Goal: Use online tool/utility: Utilize a website feature to perform a specific function

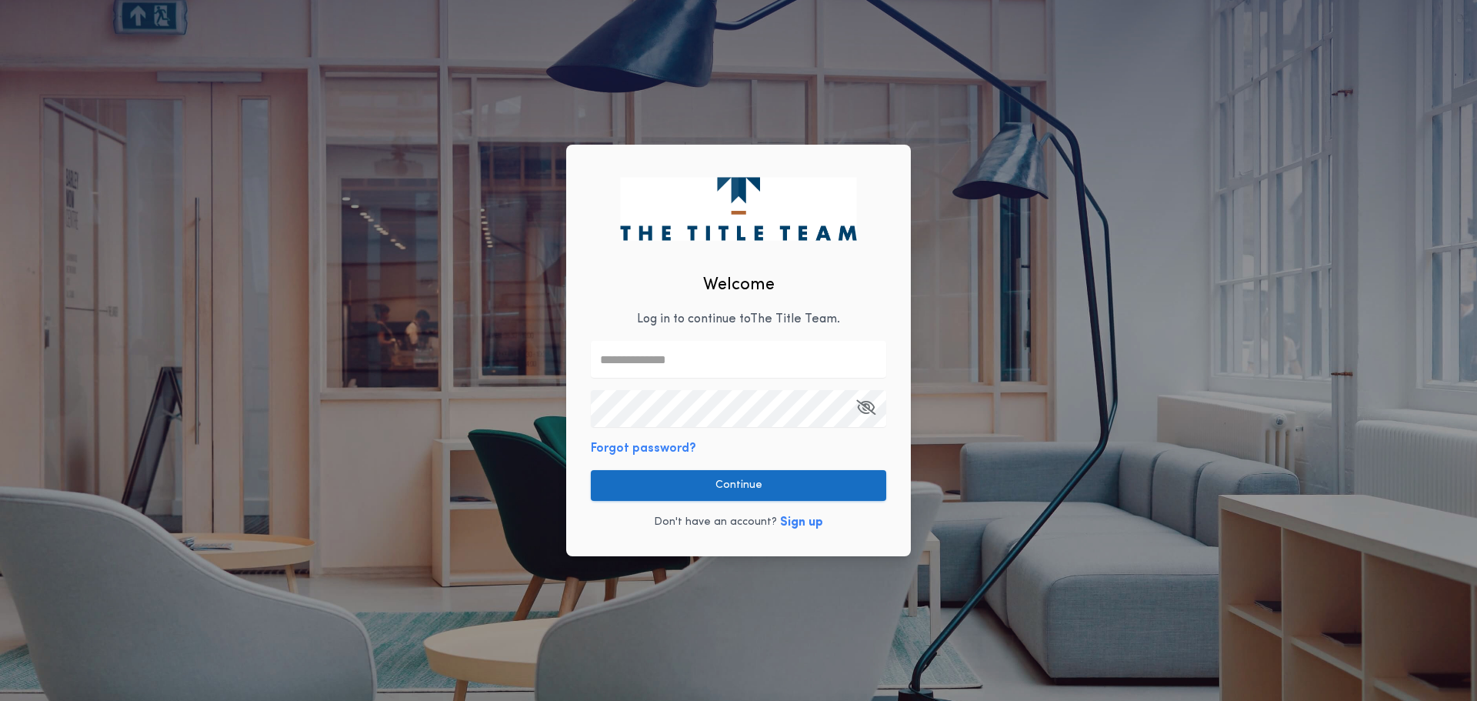
type input "**********"
click at [755, 485] on button "Continue" at bounding box center [738, 485] width 295 height 31
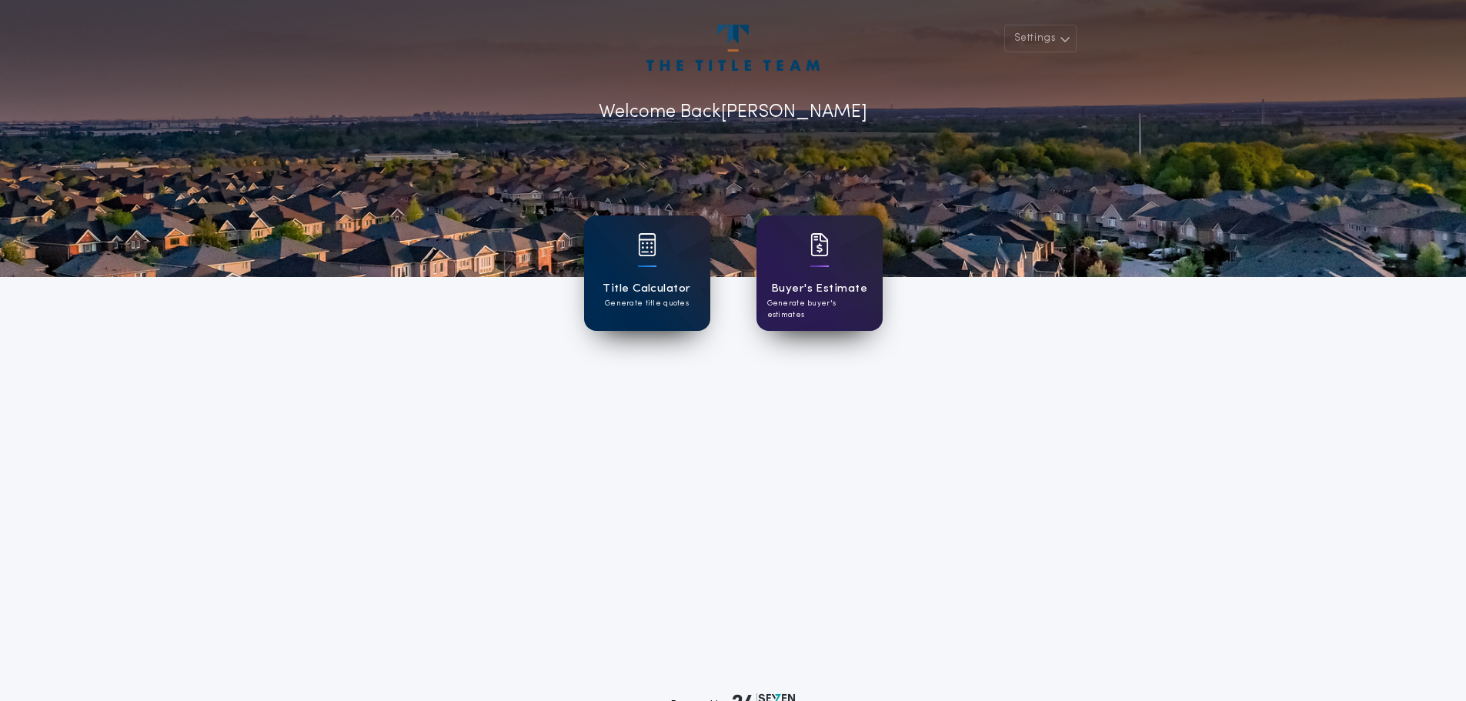
click at [607, 276] on div "Title Calculator Generate title quotes" at bounding box center [647, 272] width 126 height 115
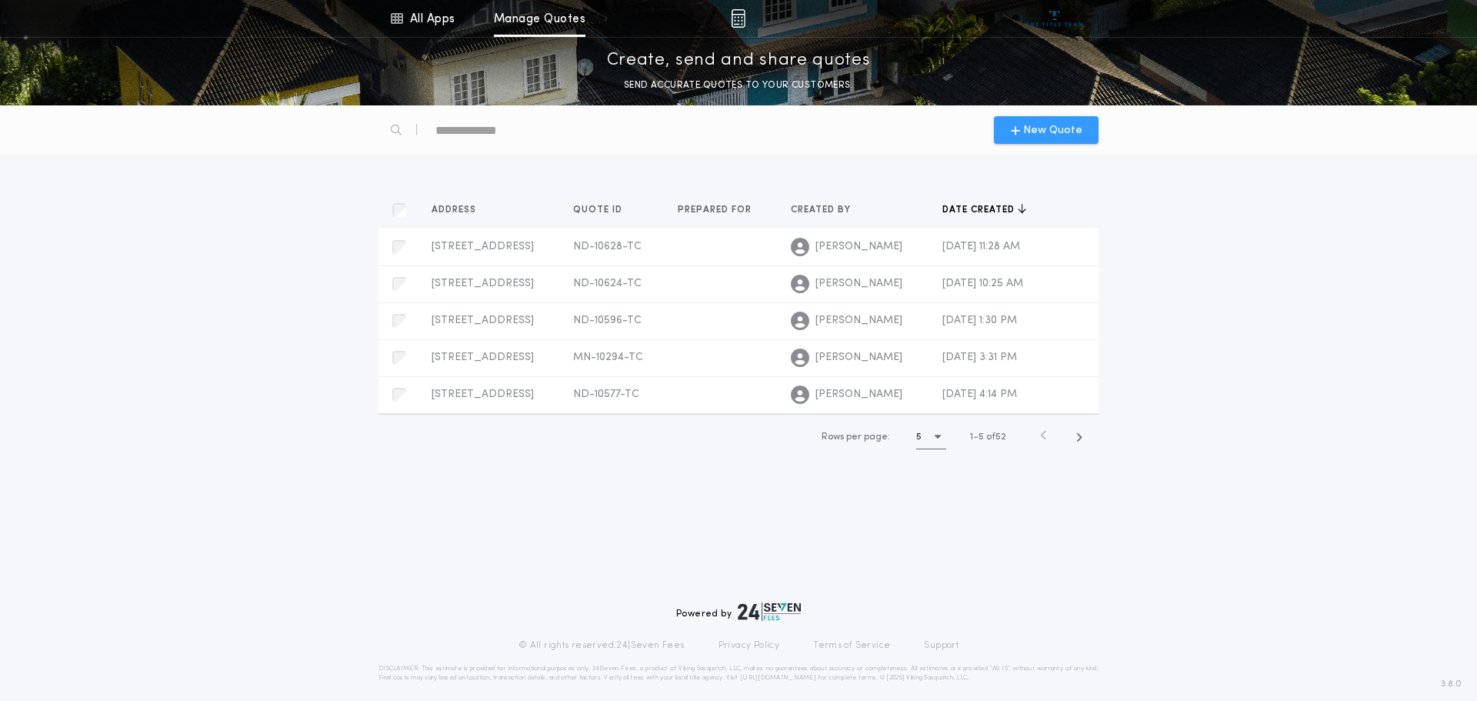
click at [1067, 122] on span "New Quote" at bounding box center [1052, 130] width 59 height 16
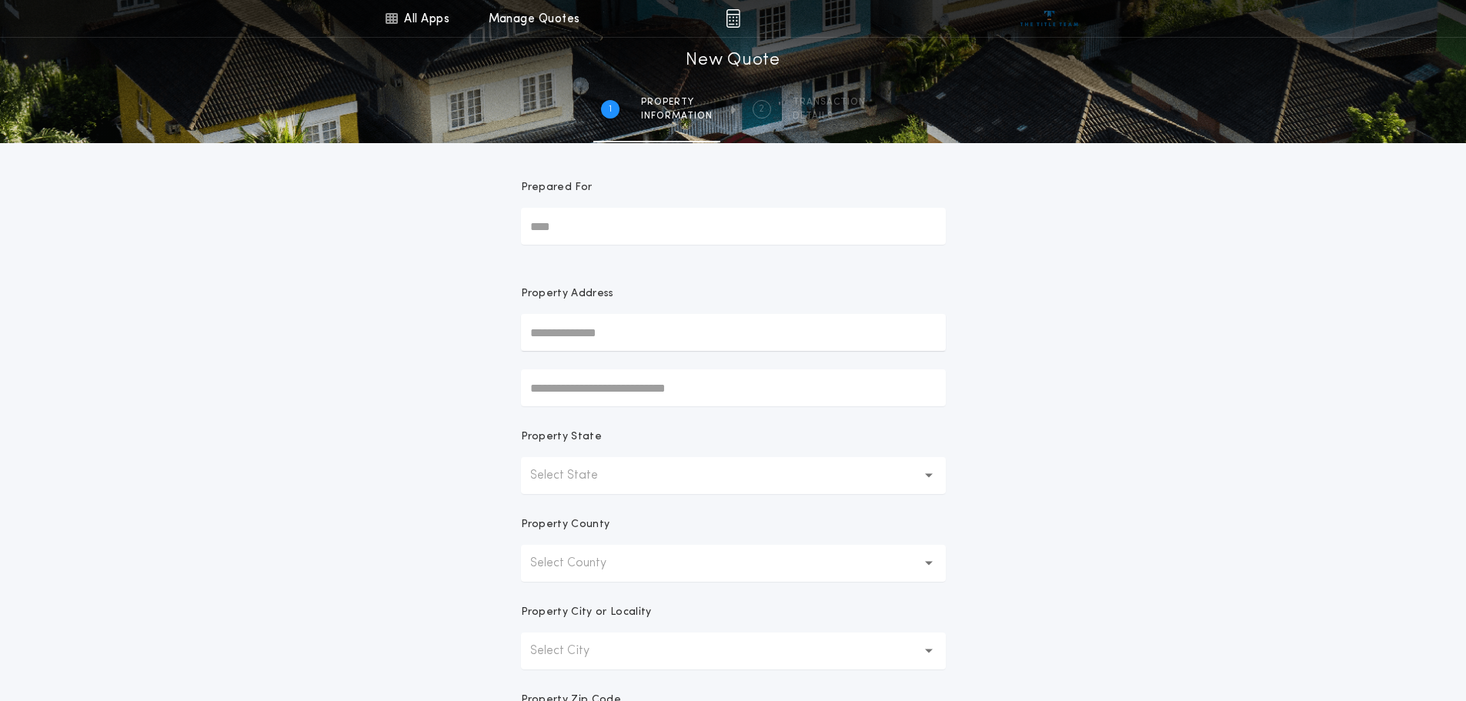
click at [674, 342] on input "text" at bounding box center [733, 332] width 425 height 37
type input "**********"
click at [675, 365] on button "[STREET_ADDRESS]" at bounding box center [733, 363] width 425 height 23
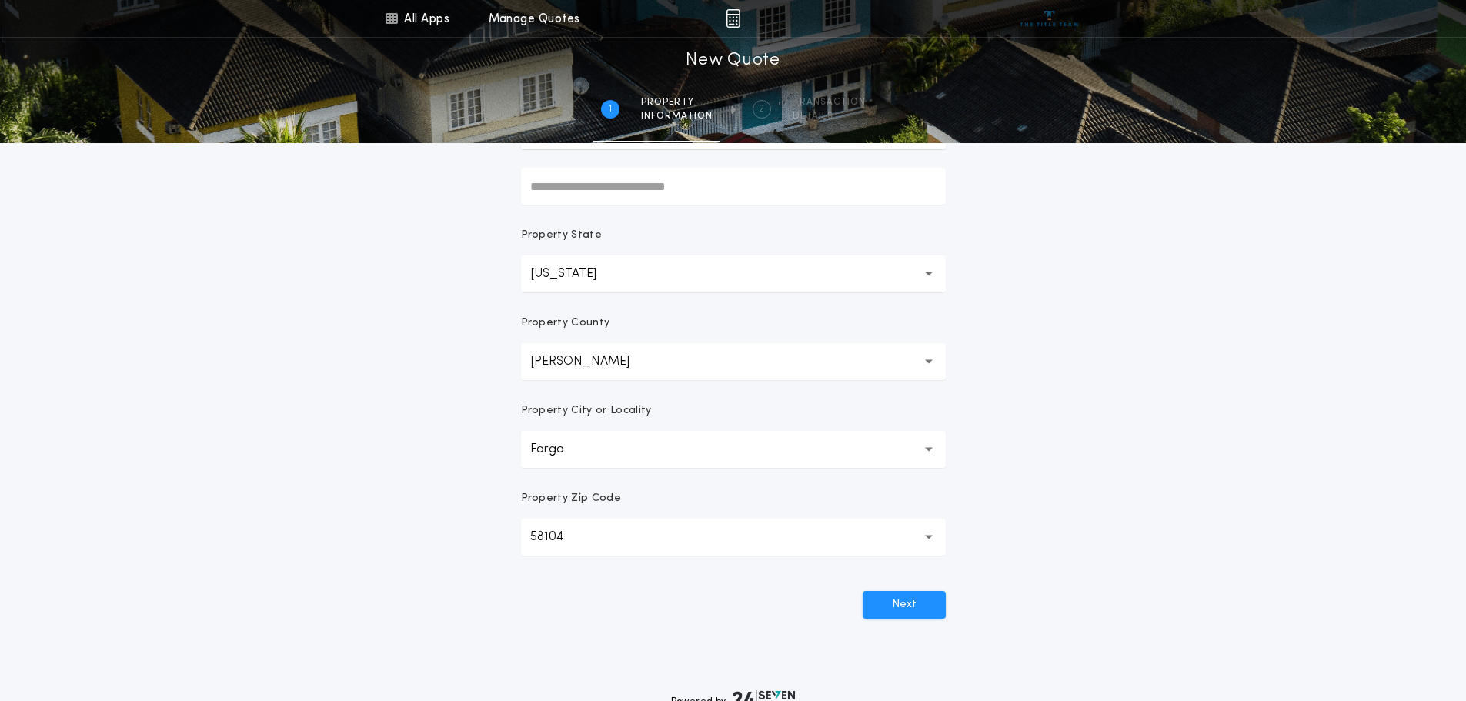
scroll to position [302, 0]
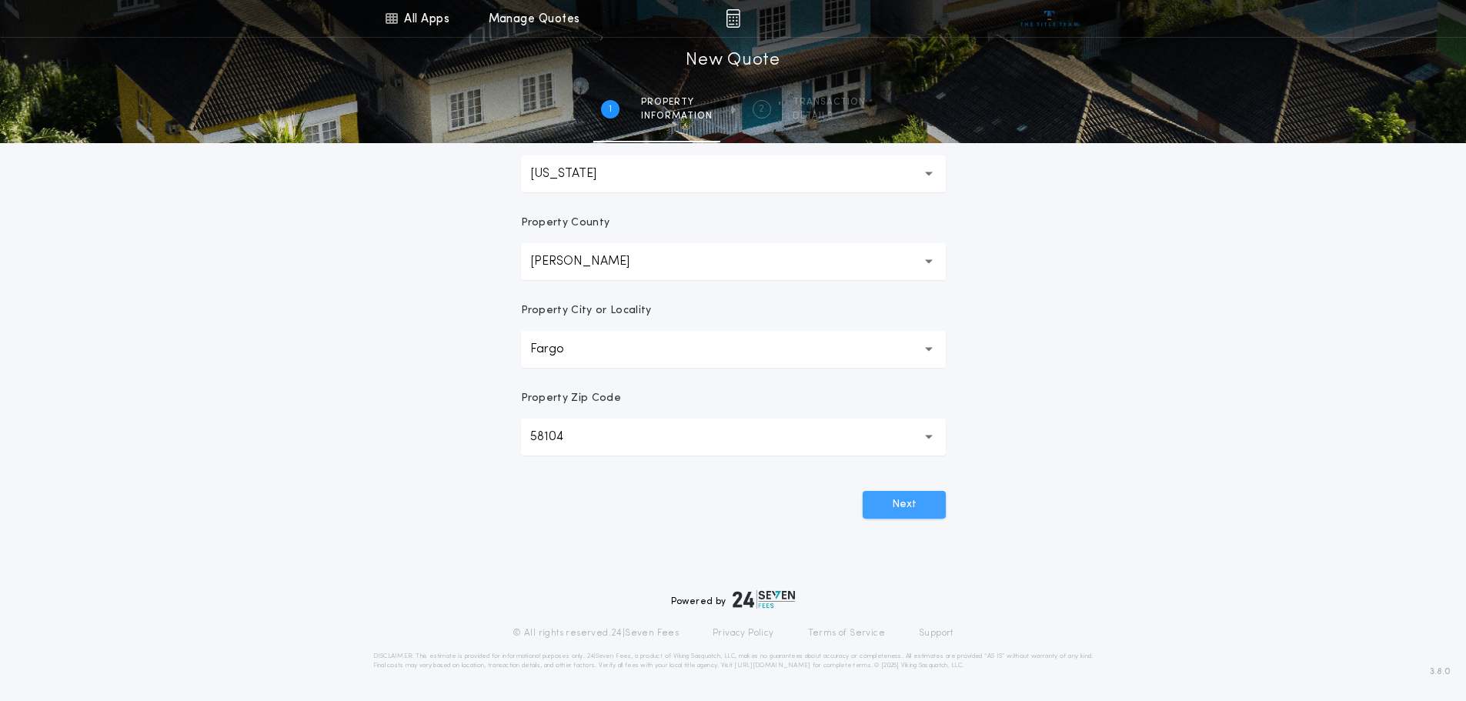
click at [889, 494] on button "Next" at bounding box center [903, 505] width 83 height 28
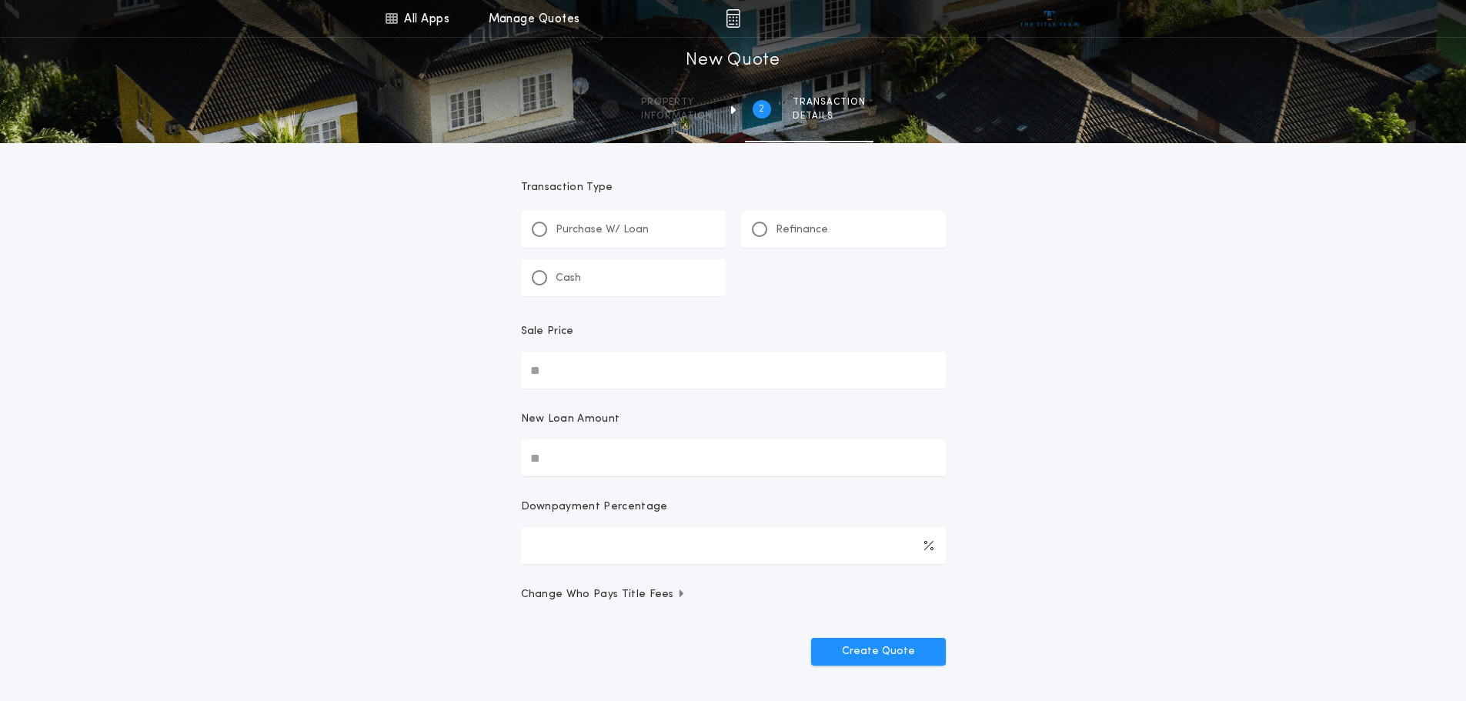
click at [811, 229] on p "Refinance" at bounding box center [801, 229] width 52 height 15
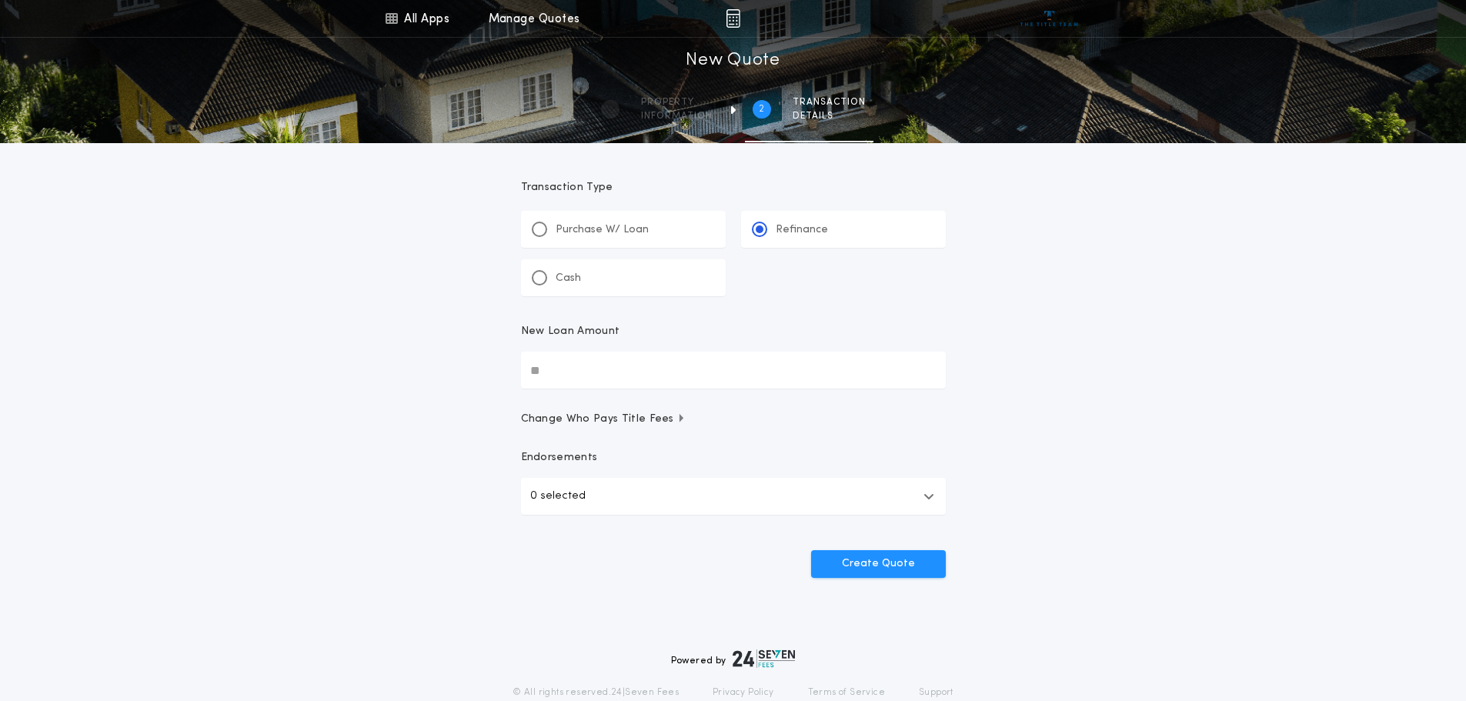
click at [764, 365] on input "New Loan Amount" at bounding box center [733, 370] width 425 height 37
type input "********"
click at [880, 559] on button "Create Quote" at bounding box center [878, 564] width 135 height 28
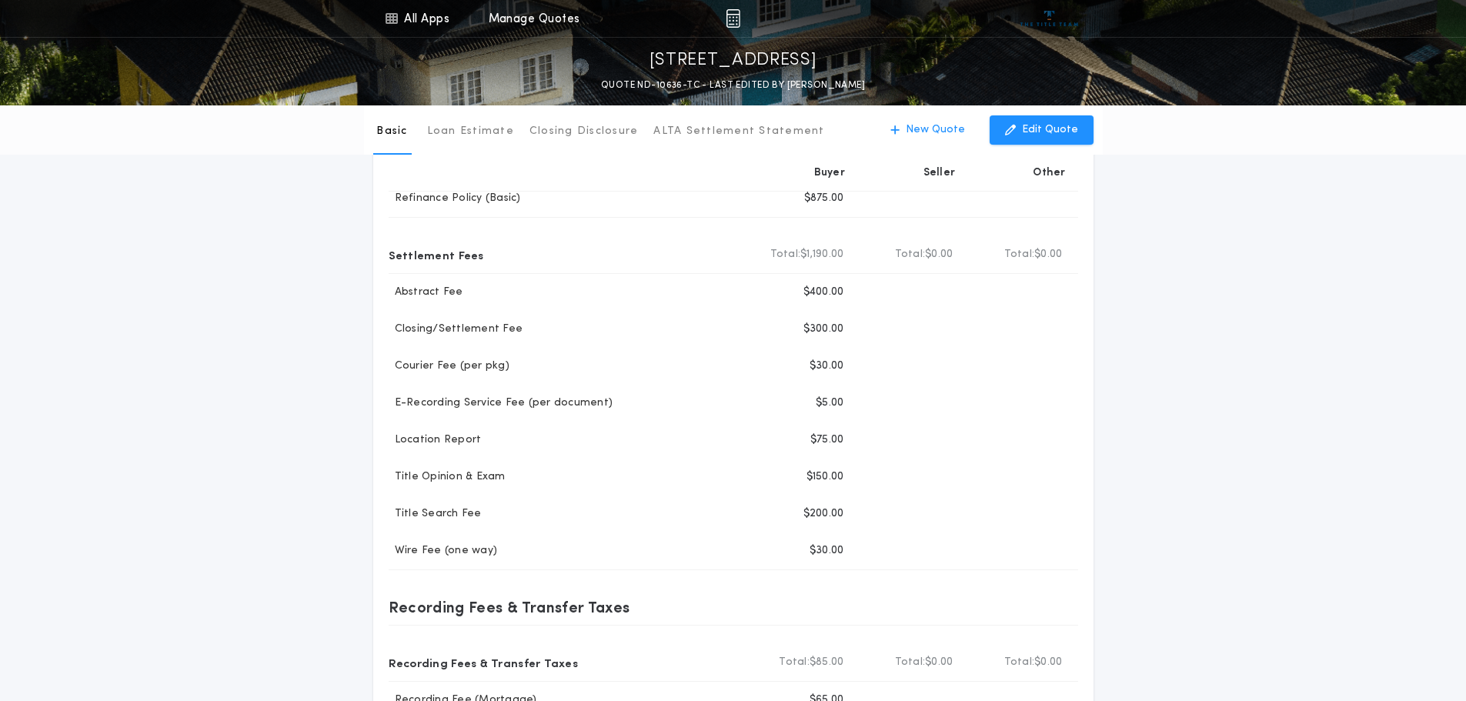
scroll to position [77, 0]
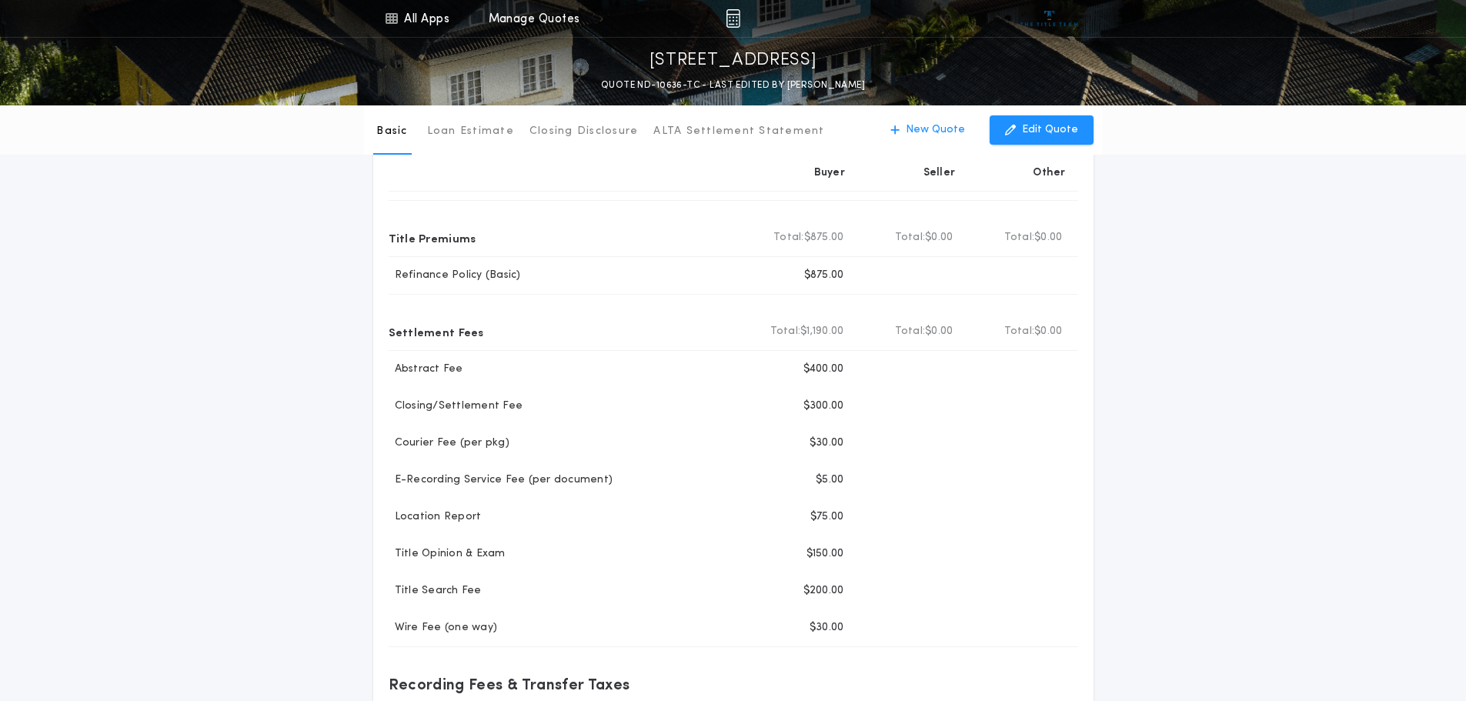
click at [1268, 263] on div "Basic Loan Estimate Closing Disclosure ALTA Settlement Statement Basic New Quot…" at bounding box center [733, 487] width 1466 height 919
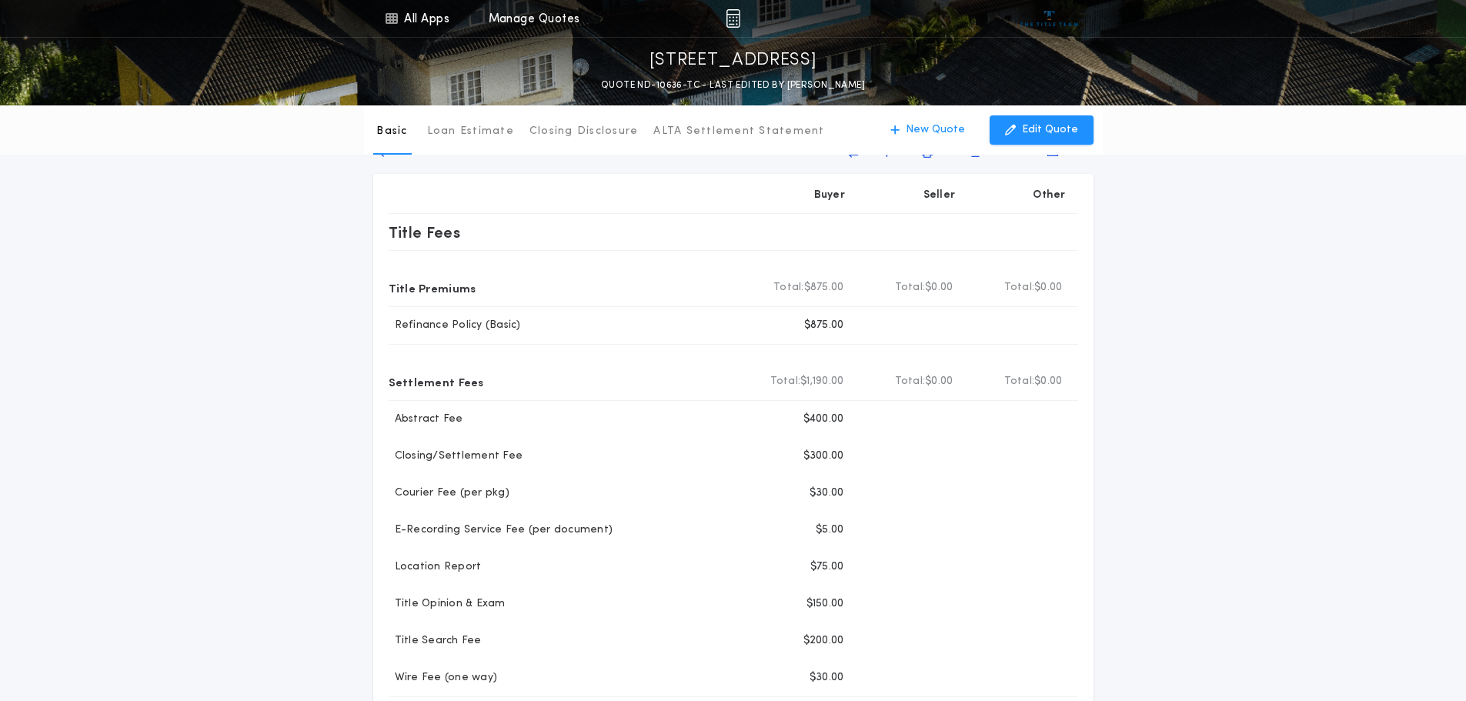
scroll to position [0, 0]
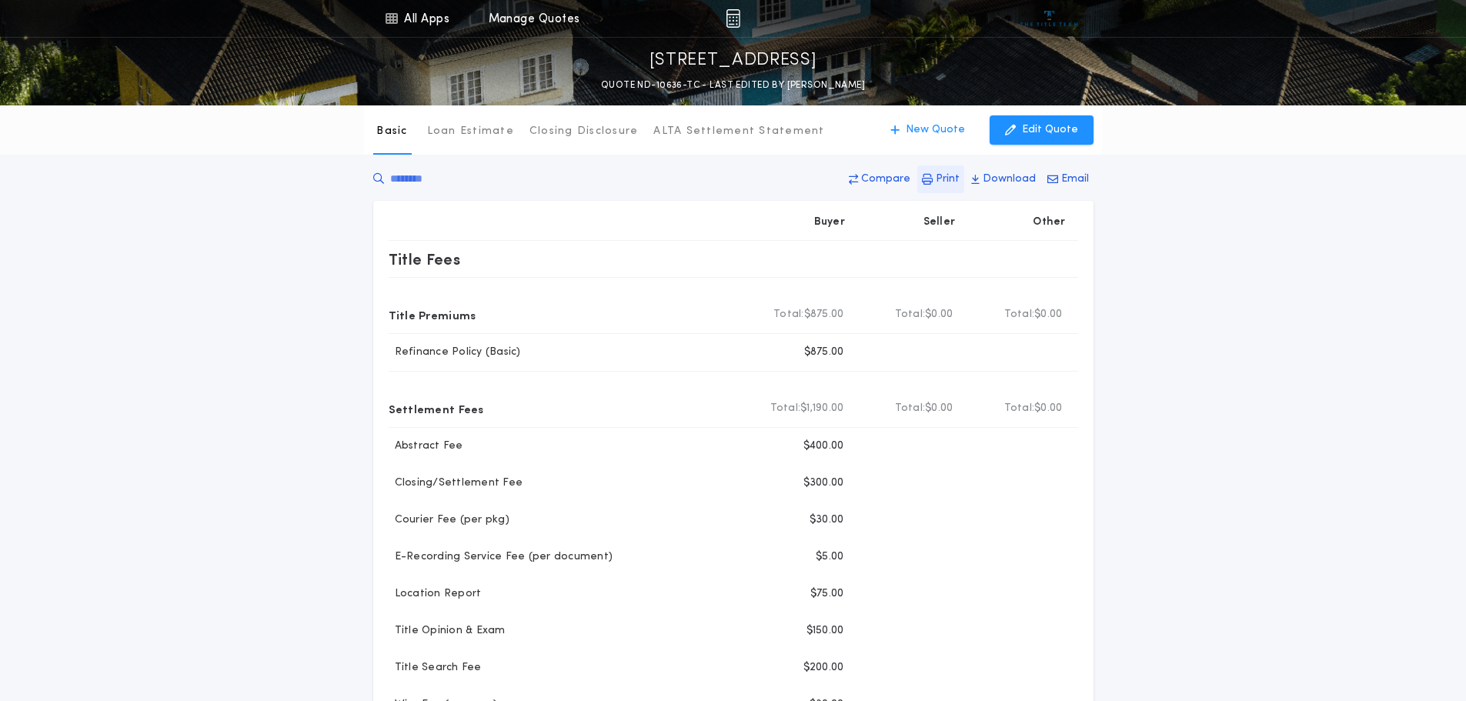
click at [955, 178] on p "Print" at bounding box center [948, 179] width 24 height 15
